Goal: Check status: Check status

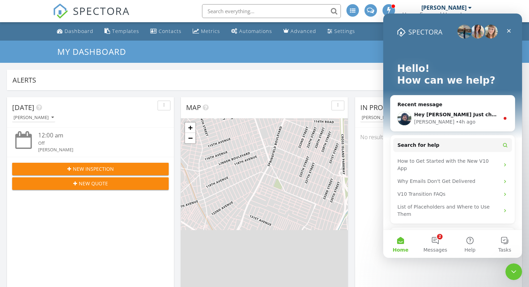
scroll to position [633, 530]
click at [515, 271] on icon "Close Intercom Messenger" at bounding box center [513, 271] width 8 height 8
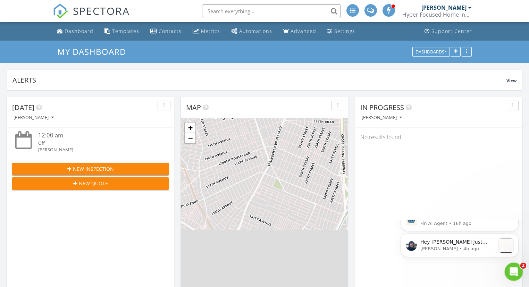
scroll to position [0, 0]
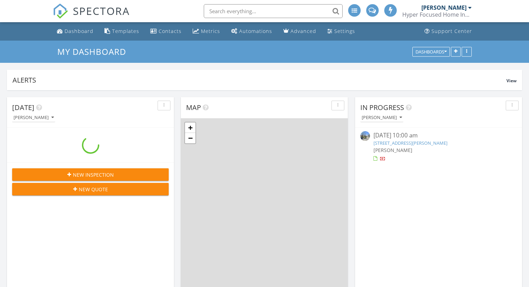
scroll to position [633, 530]
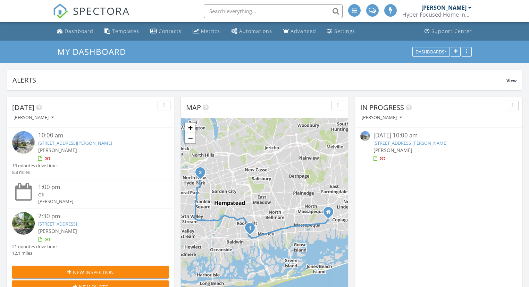
click at [402, 143] on link "47 Harding Pl, Freeport, NY 11520" at bounding box center [411, 143] width 74 height 6
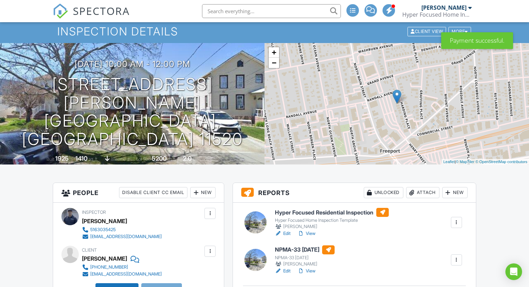
scroll to position [22, 0]
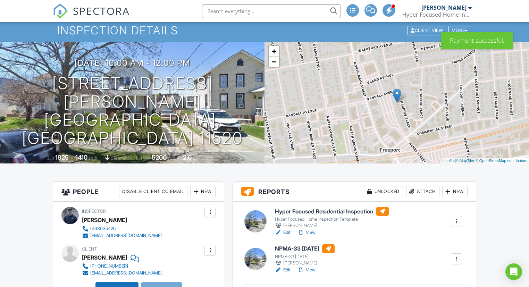
click at [288, 232] on link "Edit" at bounding box center [283, 232] width 16 height 7
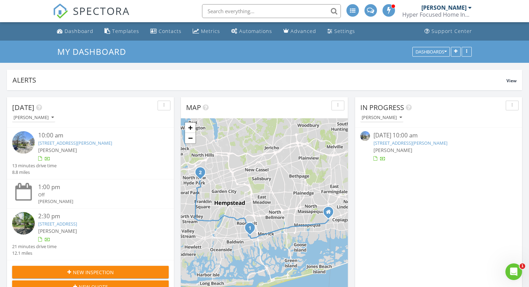
click at [403, 142] on link "47 Harding Pl, Freeport, NY 11520" at bounding box center [411, 143] width 74 height 6
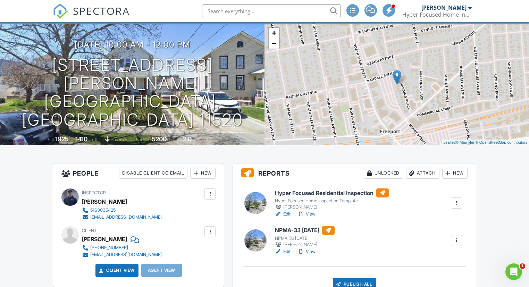
scroll to position [42, 0]
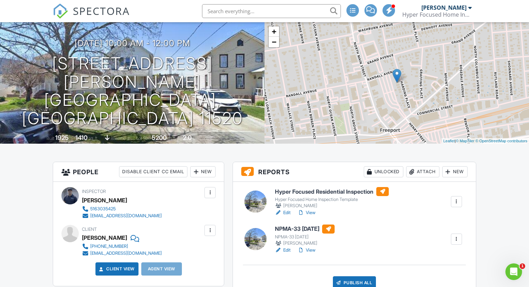
click at [289, 250] on link "Edit" at bounding box center [283, 250] width 16 height 7
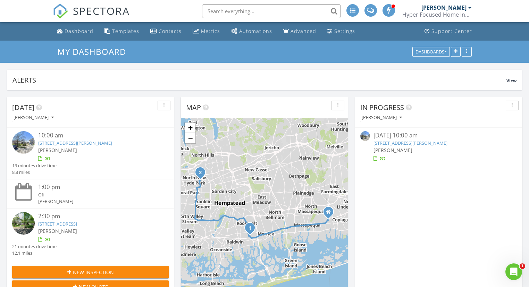
click at [420, 143] on link "[STREET_ADDRESS][PERSON_NAME]" at bounding box center [411, 143] width 74 height 6
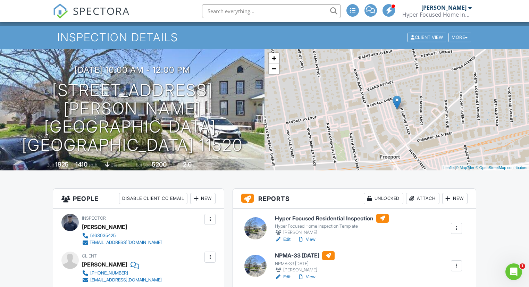
scroll to position [20, 0]
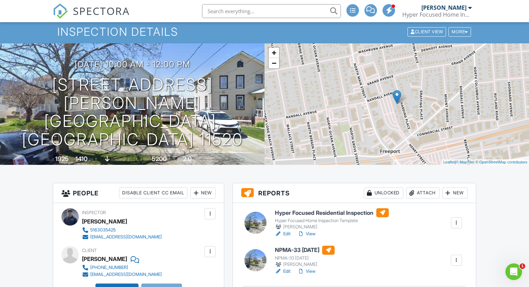
click at [314, 235] on link "View" at bounding box center [307, 234] width 18 height 7
